Goal: Task Accomplishment & Management: Manage account settings

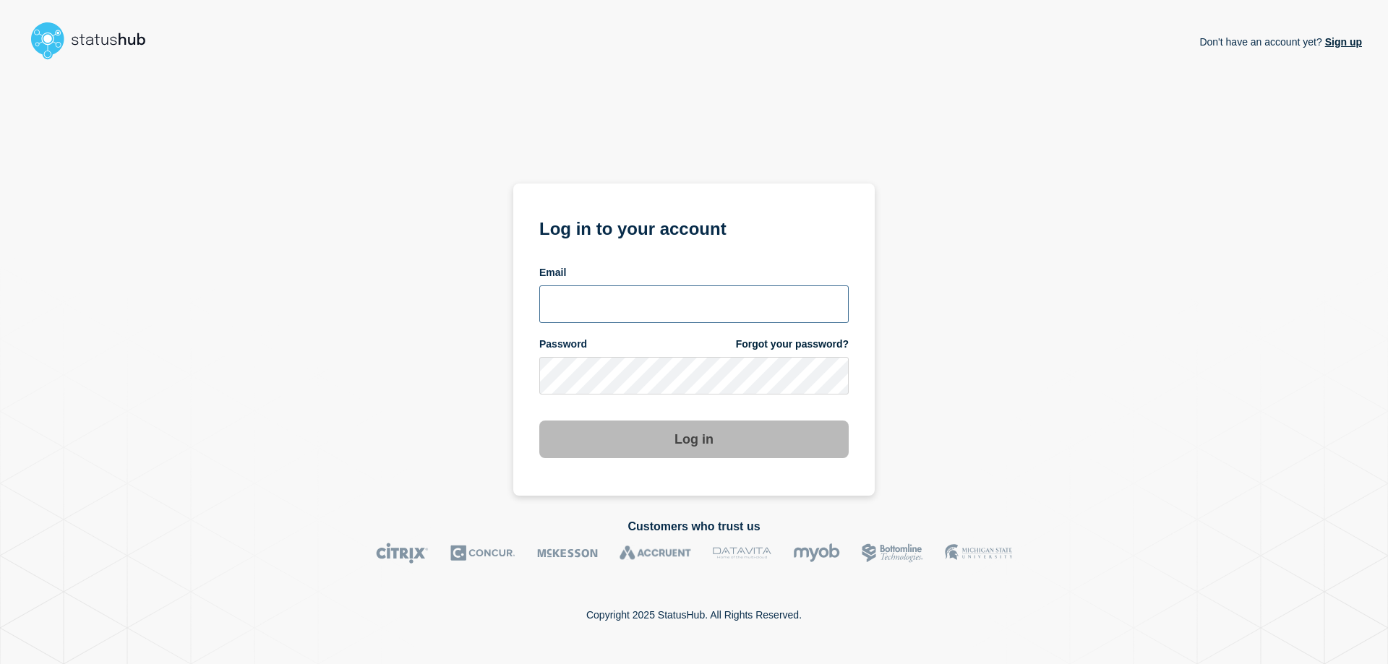
type input "[EMAIL_ADDRESS][PERSON_NAME][DOMAIN_NAME]"
click at [706, 445] on button "Log in" at bounding box center [693, 440] width 309 height 38
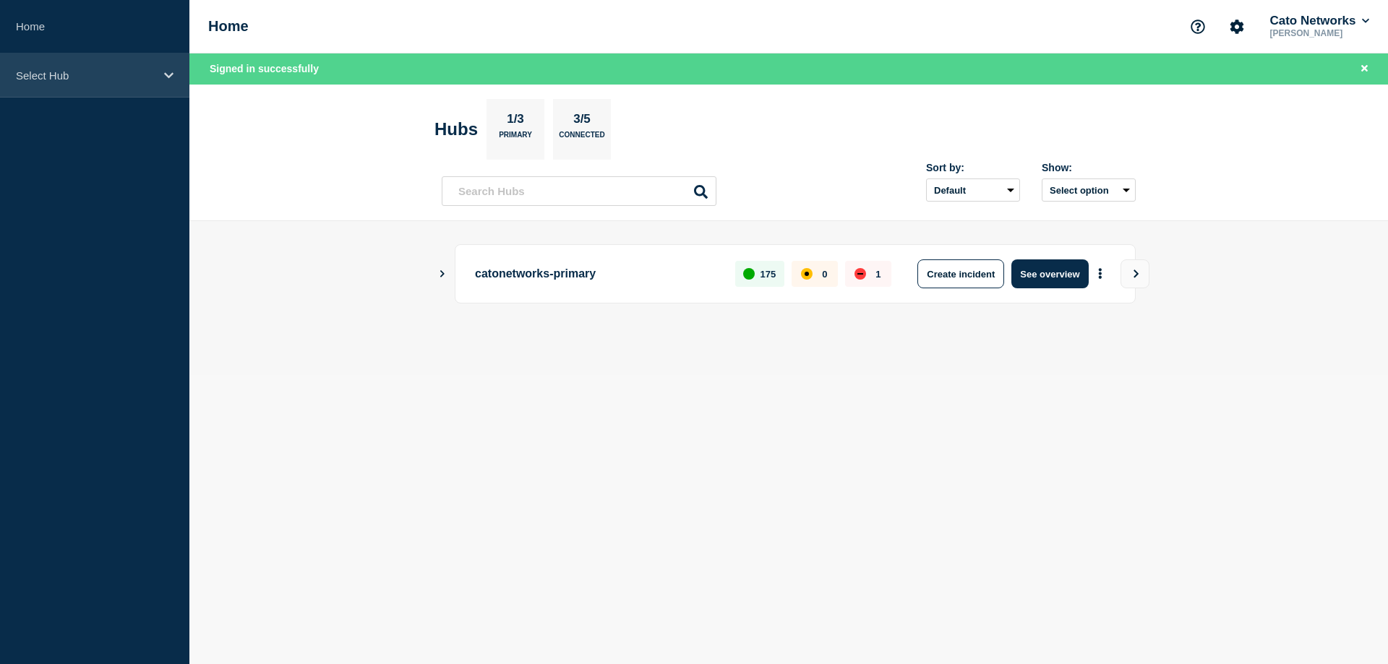
click at [57, 64] on div "Select Hub" at bounding box center [94, 75] width 189 height 44
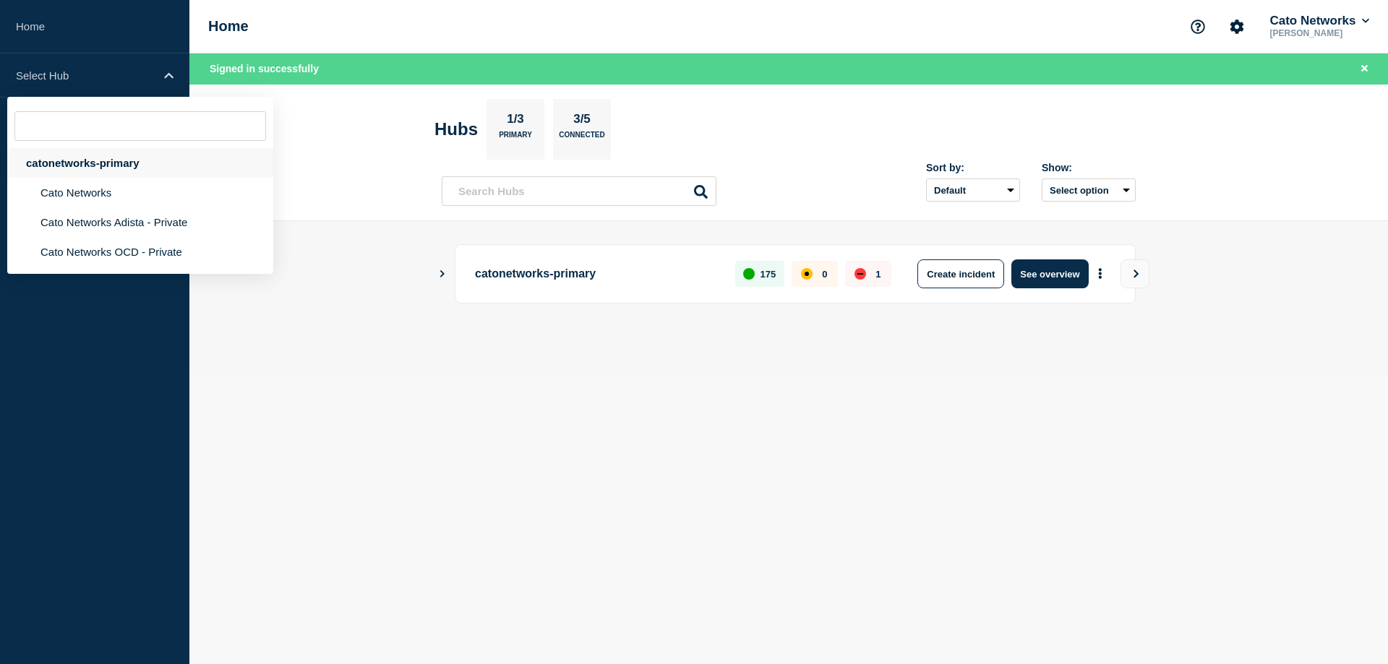
click at [78, 160] on div "catonetworks-primary" at bounding box center [140, 163] width 266 height 30
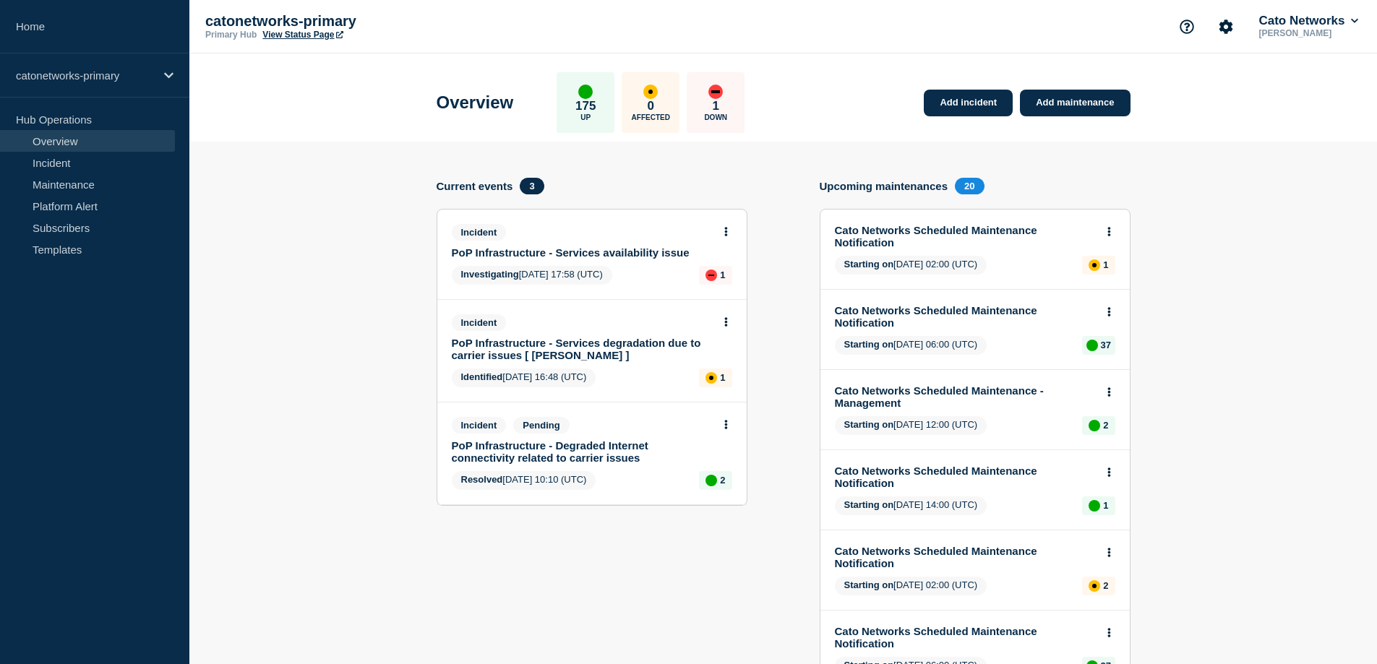
click at [727, 231] on icon at bounding box center [725, 231] width 3 height 9
click at [727, 232] on icon at bounding box center [725, 231] width 3 height 9
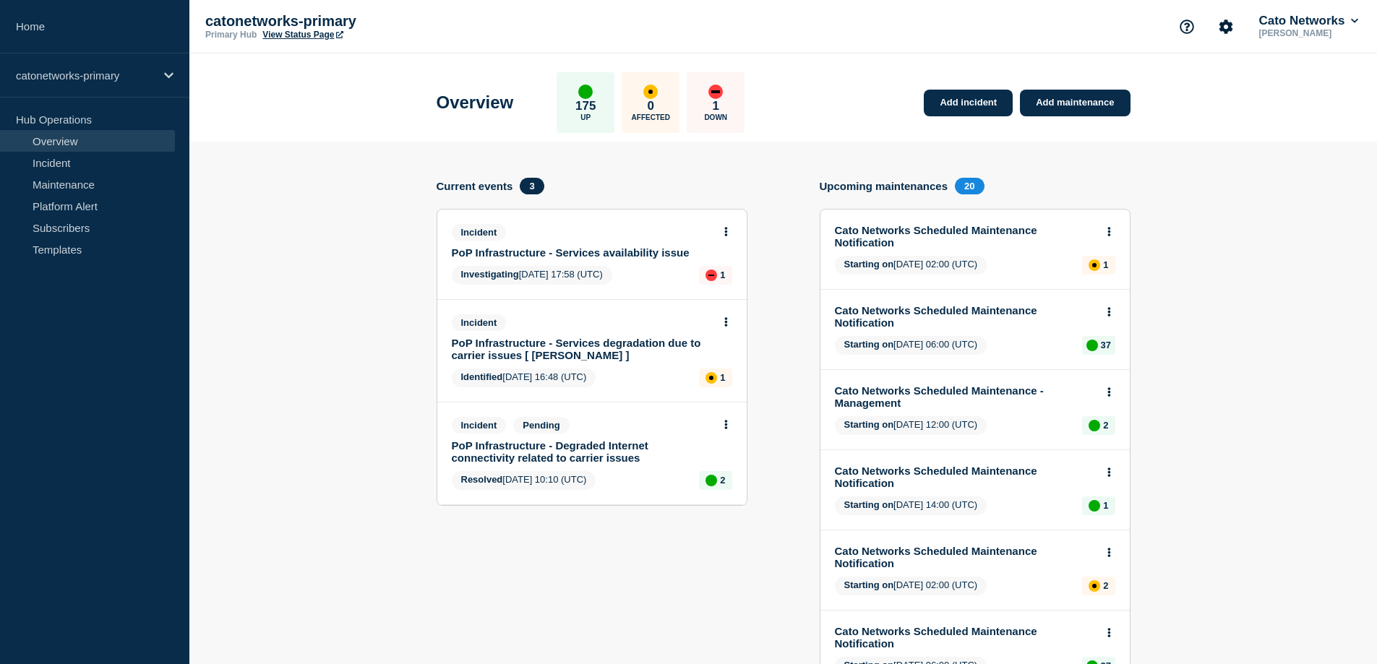
click at [592, 249] on link "PoP Infrastructure - Services availability issue" at bounding box center [582, 253] width 261 height 12
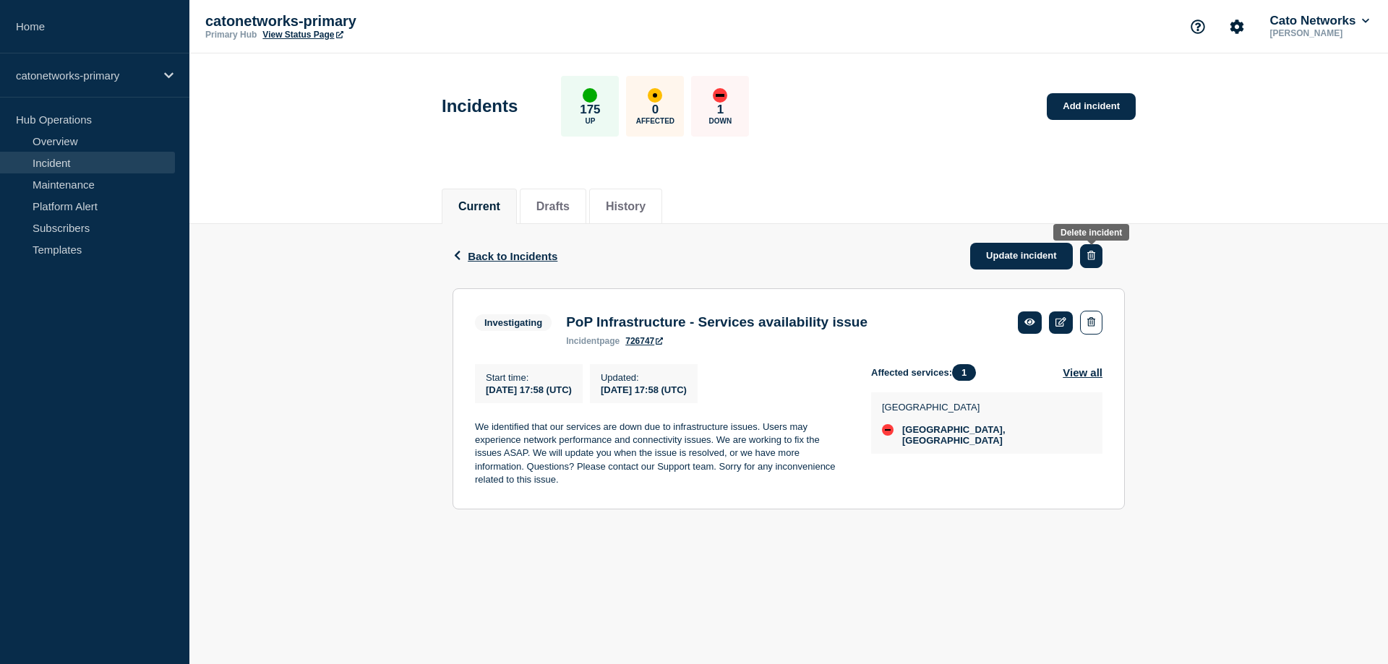
click at [1094, 257] on icon "button" at bounding box center [1091, 255] width 8 height 9
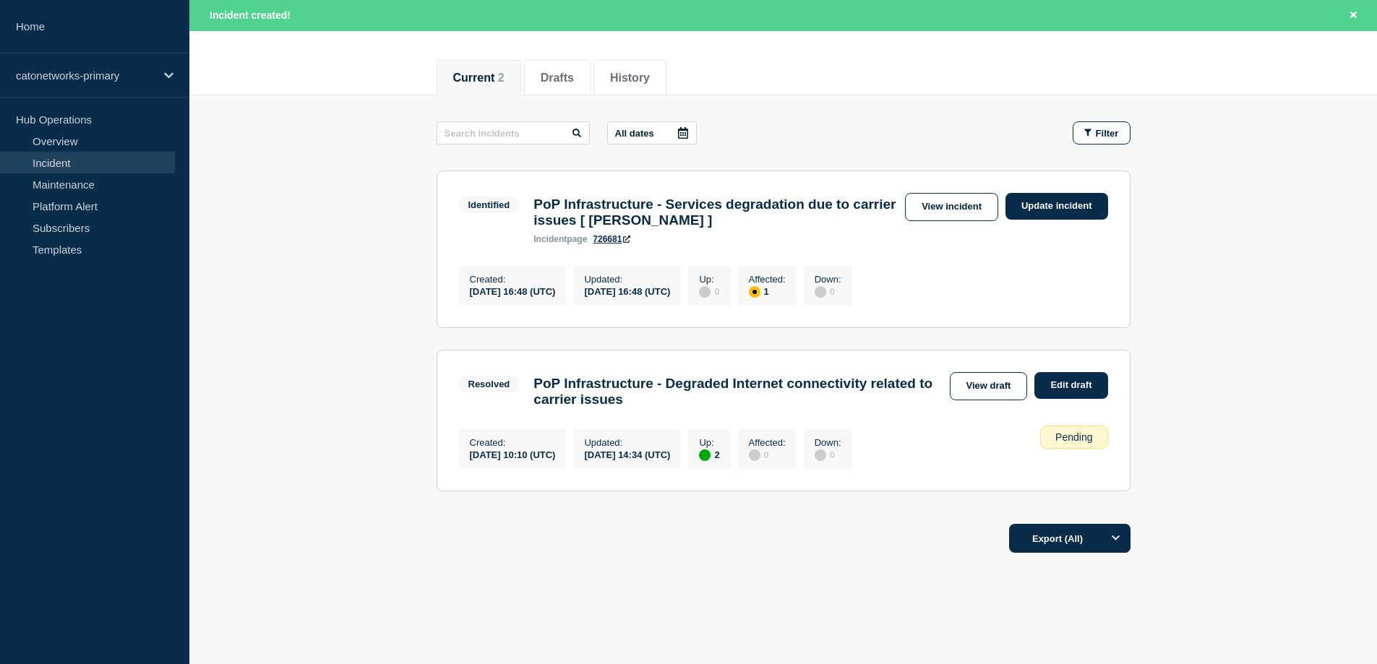
scroll to position [124, 0]
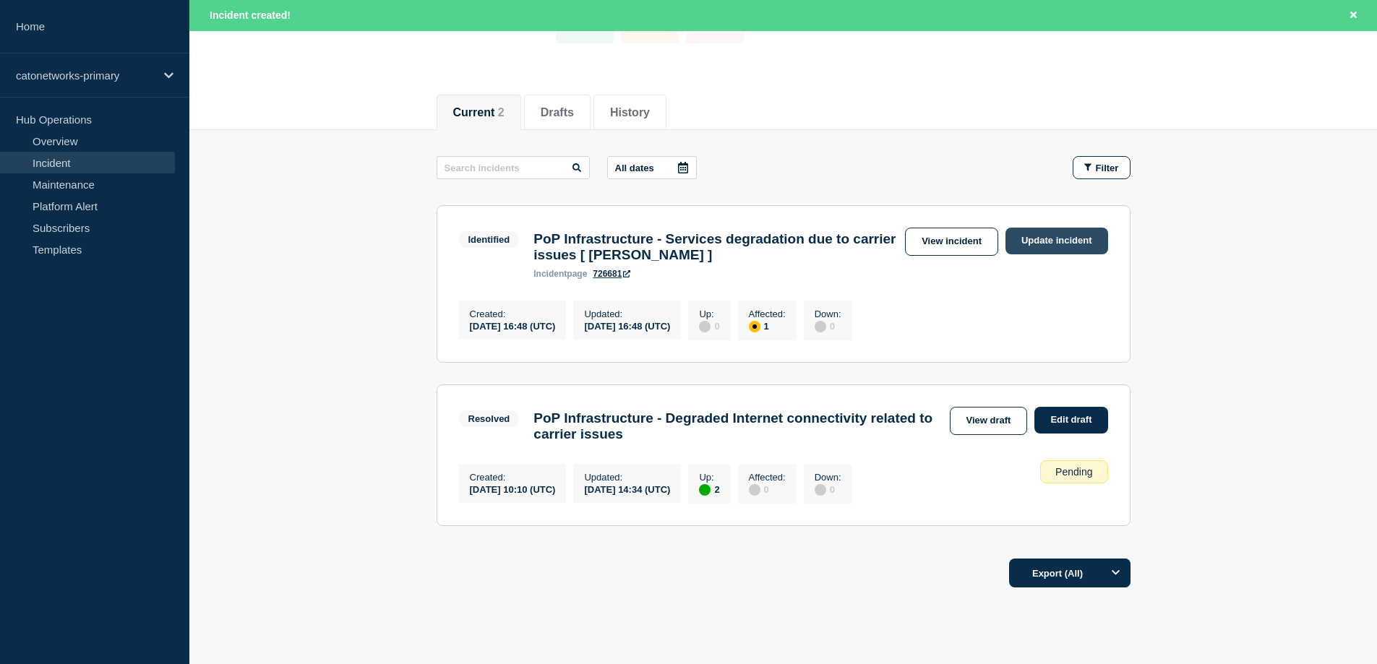
click at [1057, 238] on link "Update incident" at bounding box center [1057, 241] width 103 height 27
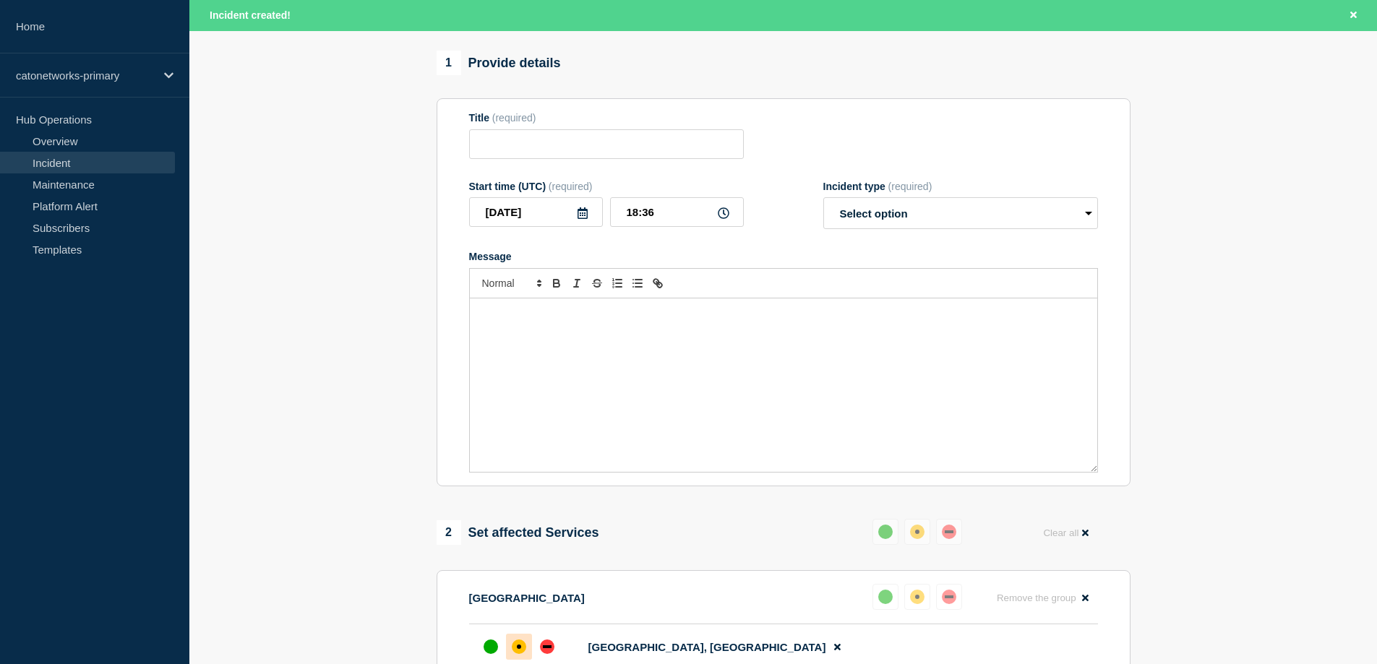
type input "PoP Infrastructure - Services degradation due to carrier issues [ [PERSON_NAME]…"
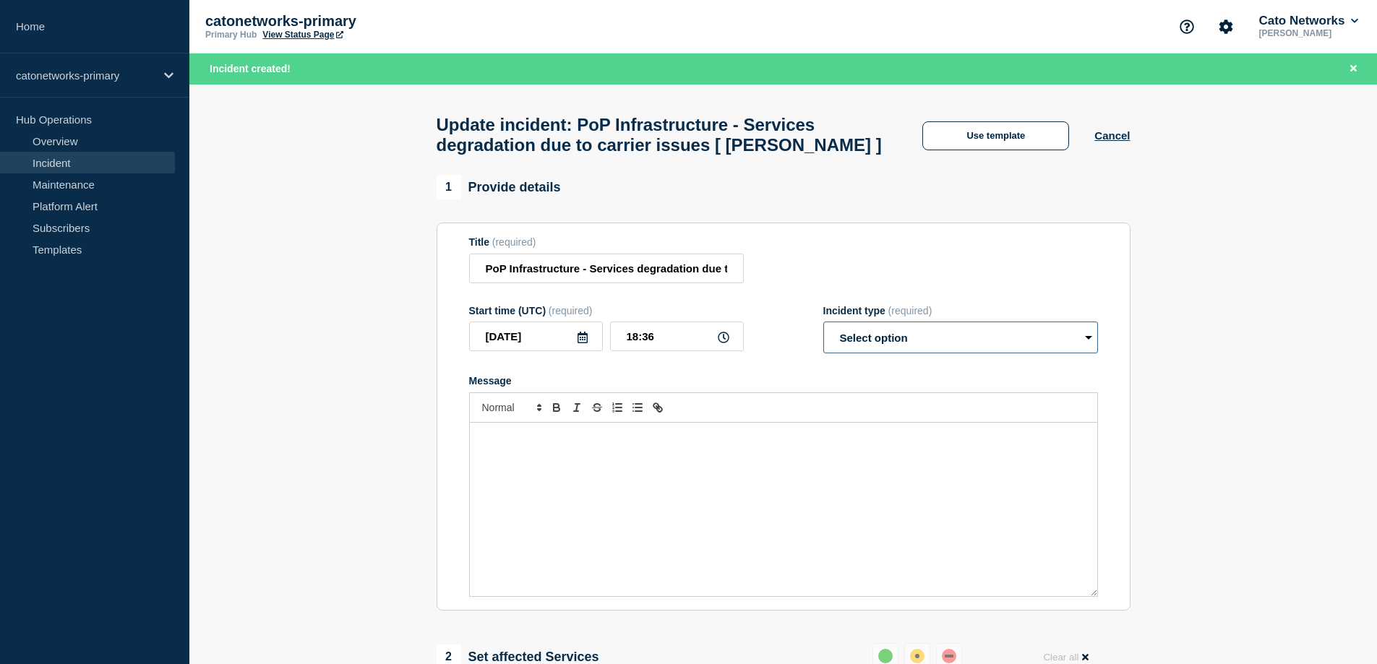
click at [919, 348] on select "Select option Investigating Identified Monitoring Resolved" at bounding box center [960, 338] width 275 height 32
select select "resolved"
click at [823, 329] on select "Select option Investigating Identified Monitoring Resolved" at bounding box center [960, 338] width 275 height 32
click at [1214, 306] on section "1 Provide details Title (required) PoP Infrastructure - Services degradation du…" at bounding box center [783, 561] width 1188 height 772
click at [1067, 343] on select "Select option Investigating Identified Monitoring Resolved" at bounding box center [960, 338] width 275 height 32
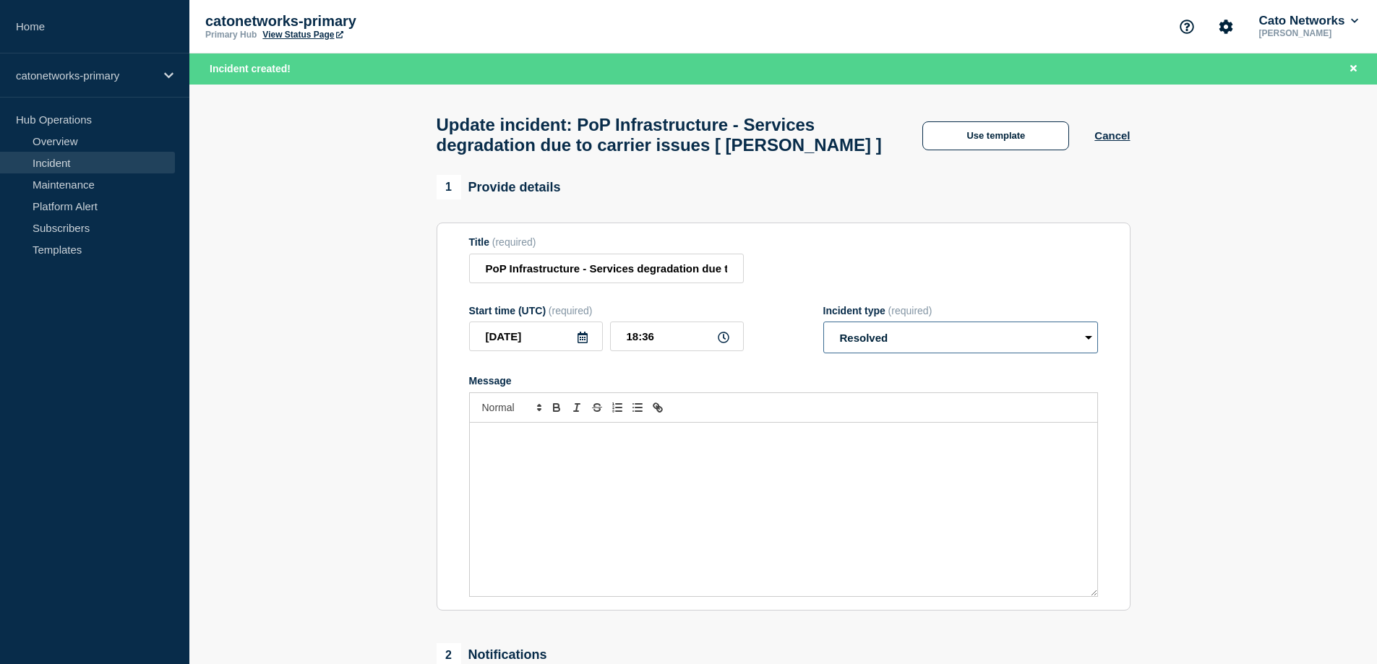
click at [823, 329] on select "Select option Investigating Identified Monitoring Resolved" at bounding box center [960, 338] width 275 height 32
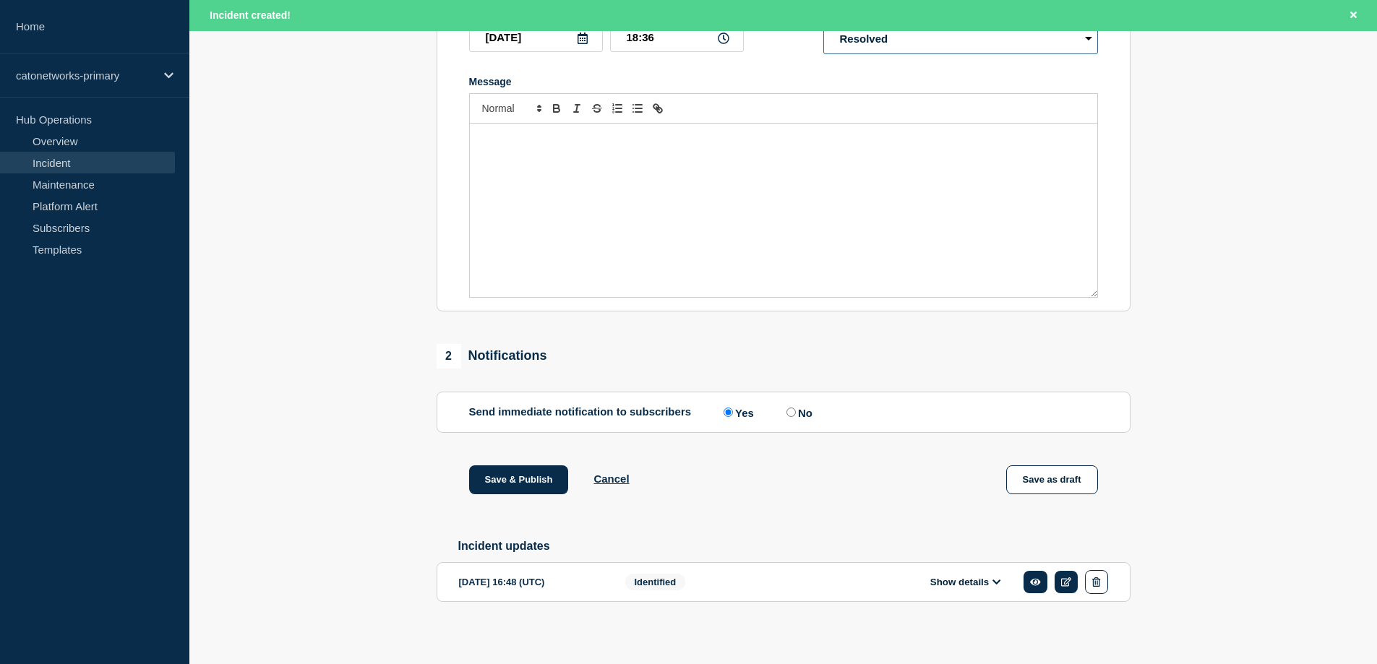
scroll to position [315, 0]
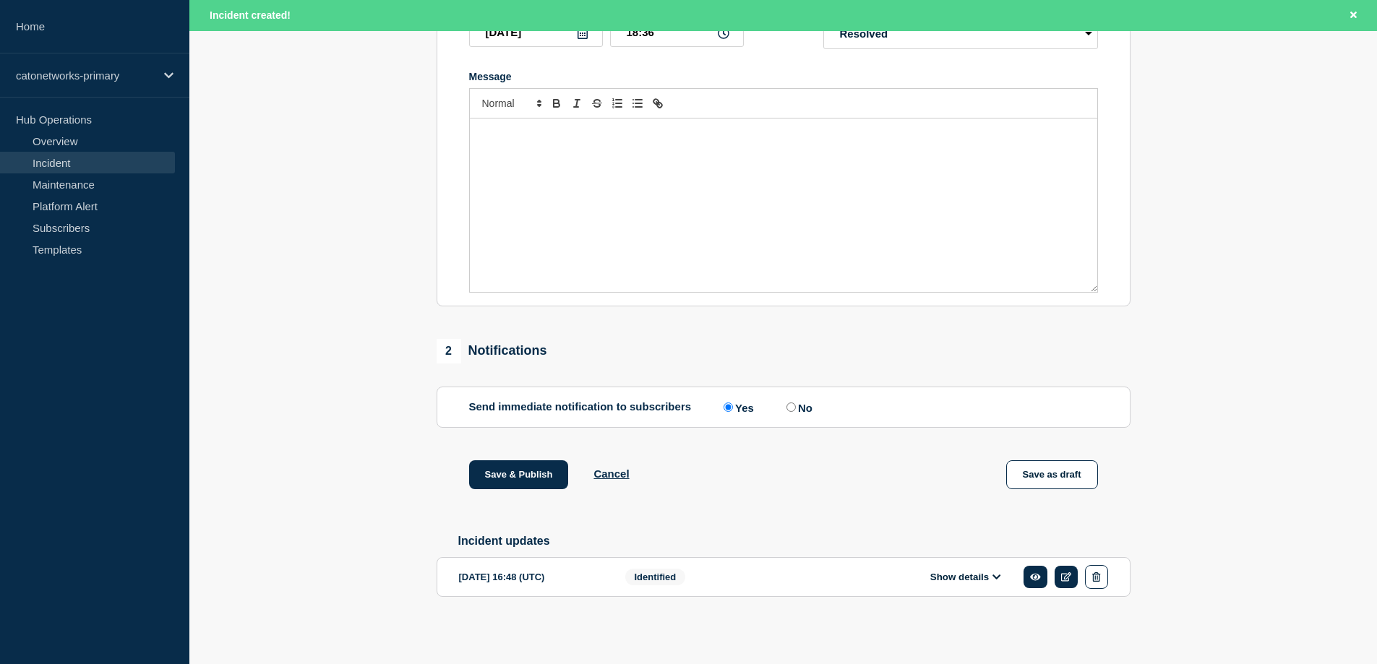
click at [802, 406] on label "No" at bounding box center [798, 408] width 30 height 14
click at [796, 406] on input "No" at bounding box center [791, 407] width 9 height 9
radio input "true"
radio input "false"
click at [1042, 471] on button "Save as draft" at bounding box center [1052, 475] width 92 height 29
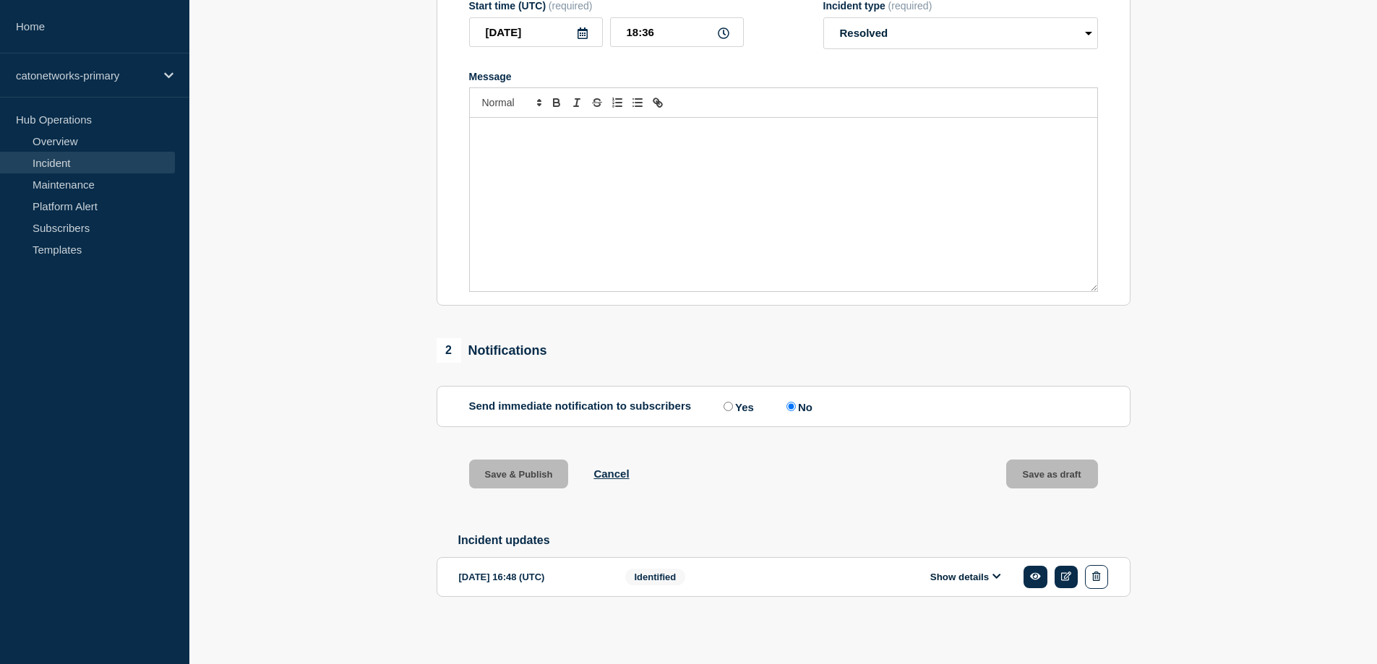
scroll to position [200, 0]
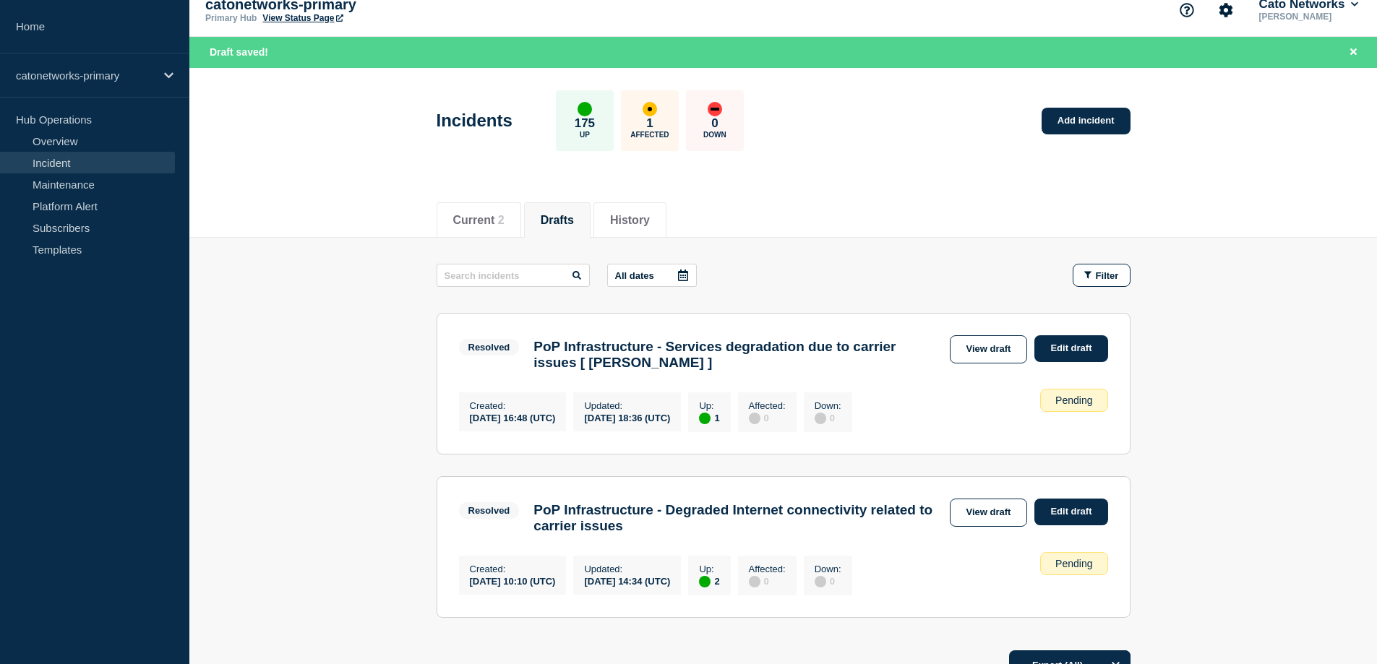
scroll to position [145, 0]
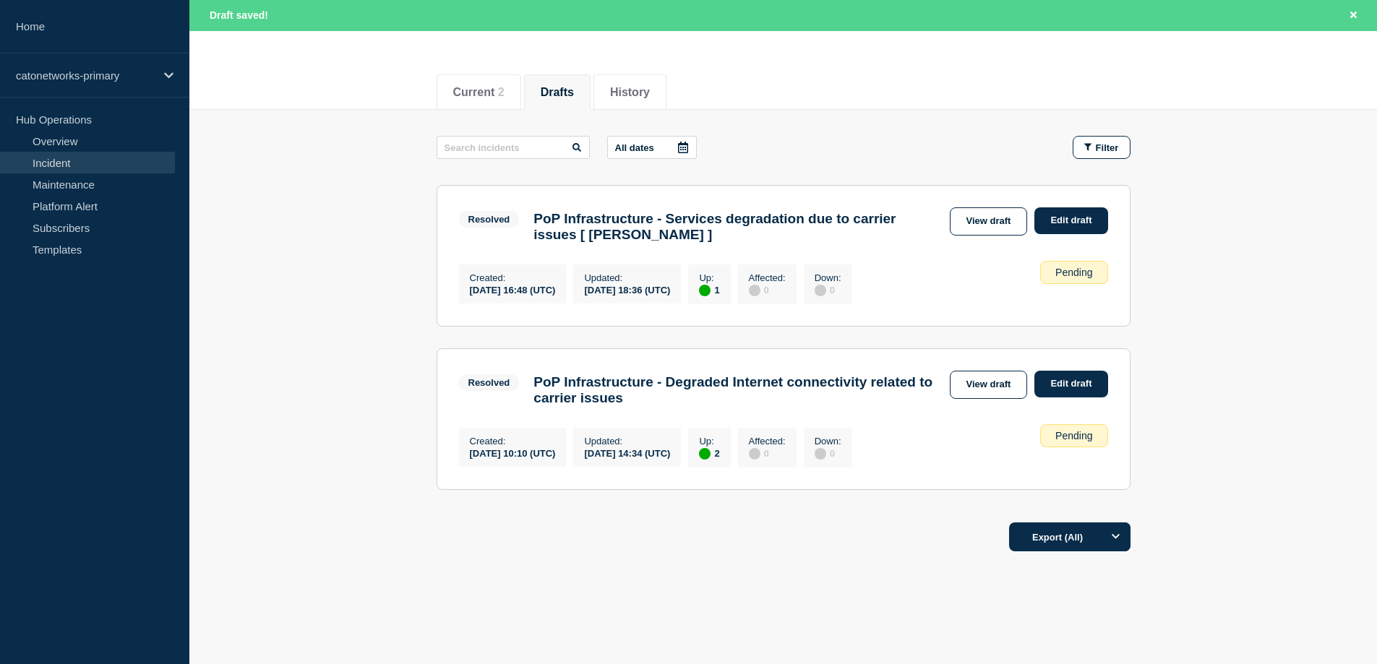
click at [1251, 235] on main "All dates Filter Resolved 1 Up PoP Infrastructure - Services degradation due to…" at bounding box center [783, 311] width 1188 height 402
